Goal: Task Accomplishment & Management: Use online tool/utility

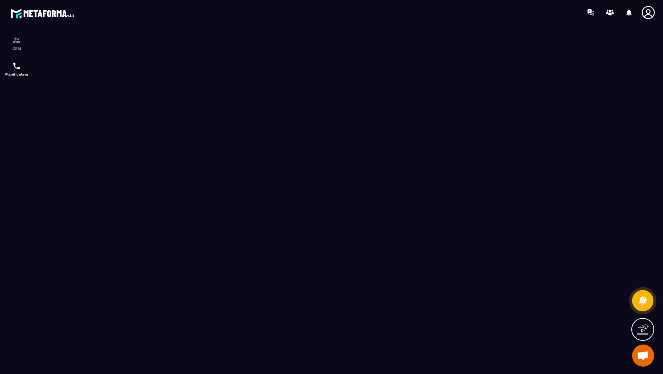
scroll to position [293, 0]
click at [12, 50] on p "CRM" at bounding box center [16, 48] width 29 height 4
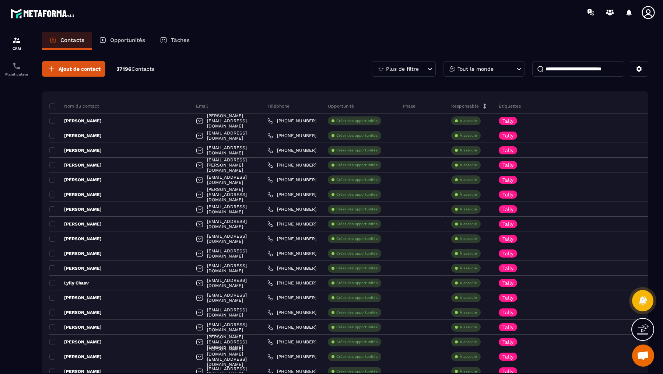
click at [124, 40] on p "Opportunités" at bounding box center [127, 40] width 35 height 7
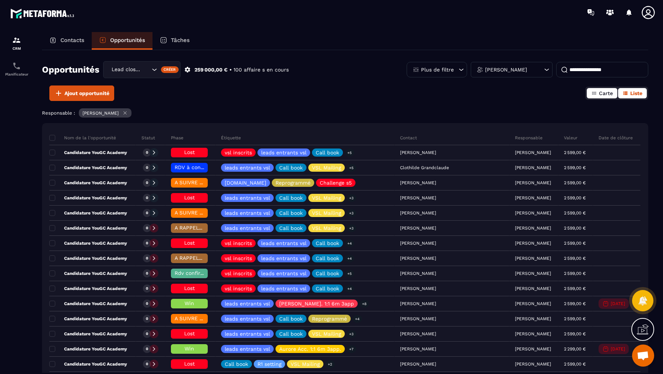
click at [603, 95] on span "Carte" at bounding box center [606, 93] width 14 height 6
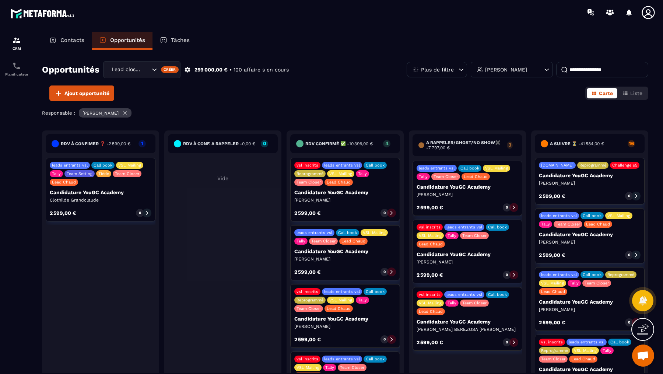
click at [514, 339] on icon at bounding box center [513, 341] width 5 height 5
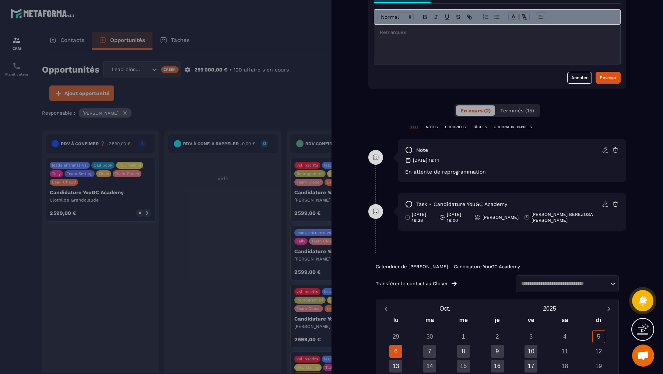
scroll to position [248, 0]
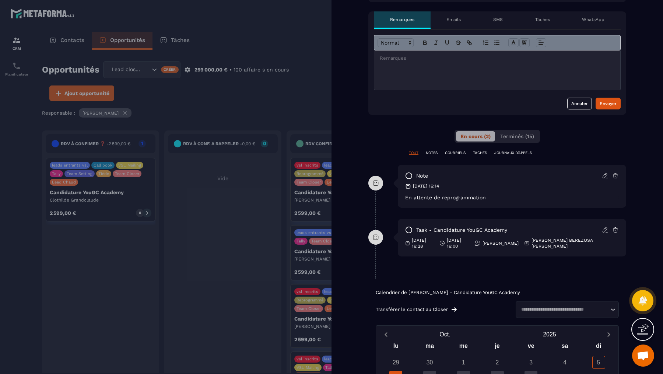
click at [395, 79] on div at bounding box center [497, 69] width 246 height 39
click at [611, 101] on div "Envoyer" at bounding box center [607, 103] width 17 height 7
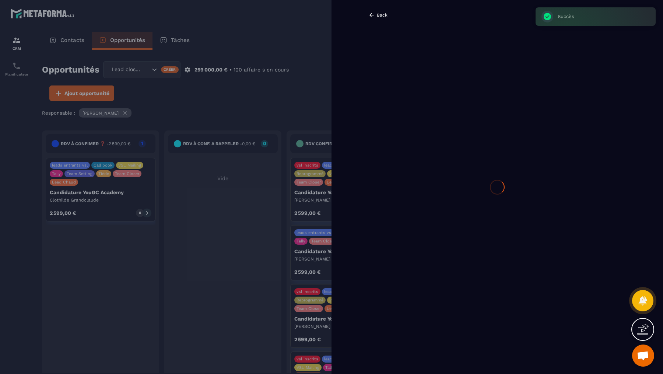
scroll to position [0, 0]
